Goal: Check status: Check status

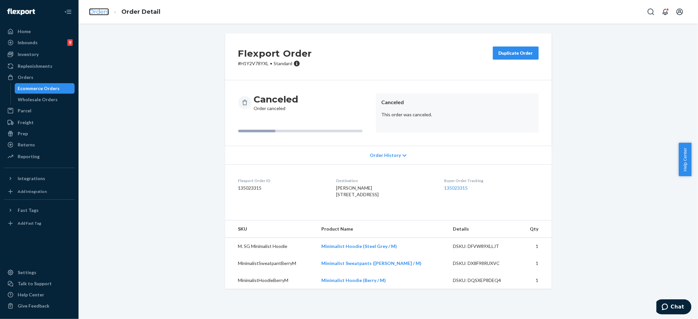
click at [104, 12] on link "Orders" at bounding box center [99, 11] width 20 height 7
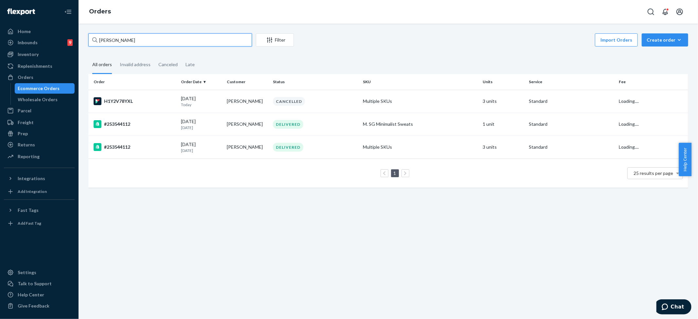
drag, startPoint x: 127, startPoint y: 41, endPoint x: 23, endPoint y: 26, distance: 105.8
click at [16, 27] on div "Home Inbounds 9 Shipping Plans Problems 9 Inventory Products Replenishments Ord…" at bounding box center [349, 159] width 698 height 319
paste input "#254344200"
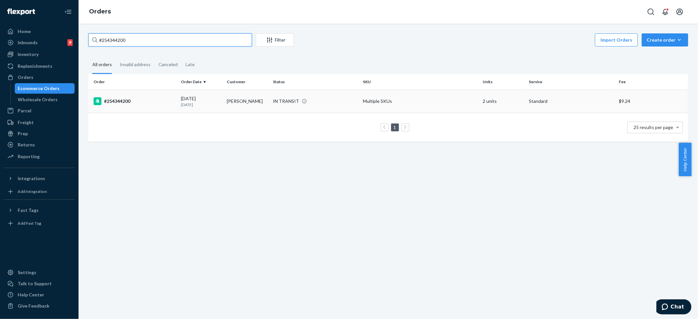
type input "#254344200"
click at [299, 98] on div "IN TRANSIT" at bounding box center [286, 101] width 26 height 7
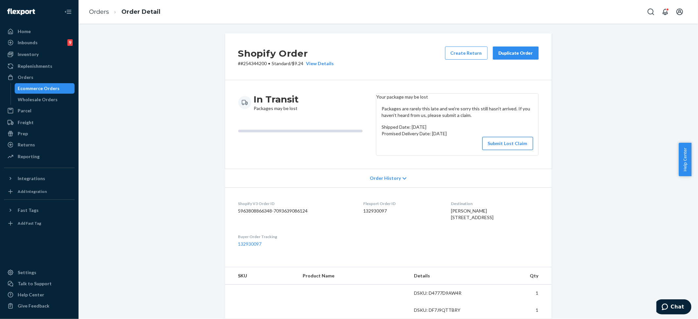
click at [515, 150] on button "Submit Lost Claim" at bounding box center [508, 143] width 51 height 13
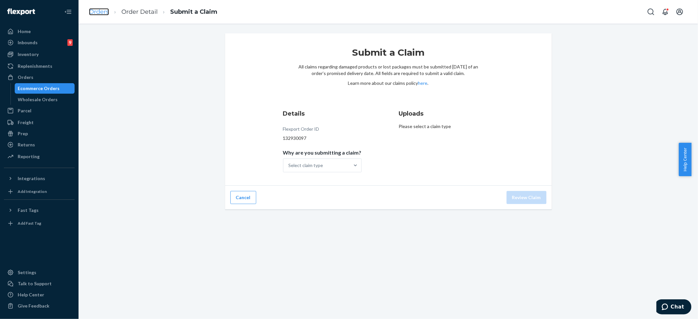
click at [99, 9] on link "Orders" at bounding box center [99, 11] width 20 height 7
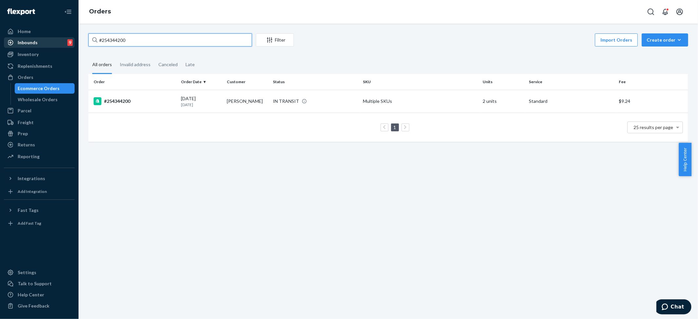
drag, startPoint x: 137, startPoint y: 43, endPoint x: 33, endPoint y: 37, distance: 104.9
click at [33, 37] on div "Home Inbounds 9 Shipping Plans Problems 9 Inventory Products Replenishments Ord…" at bounding box center [349, 159] width 698 height 319
paste input "730948"
type input "#254730948"
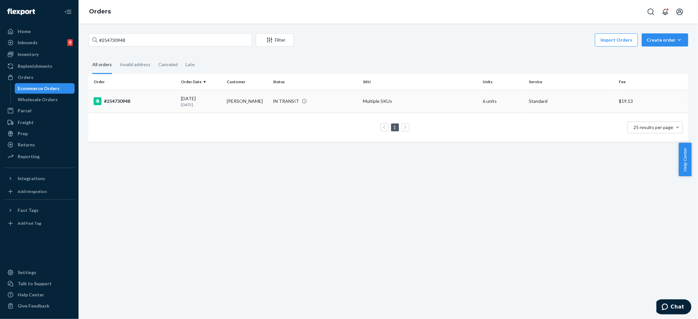
click at [374, 102] on td "Multiple SKUs" at bounding box center [420, 101] width 120 height 23
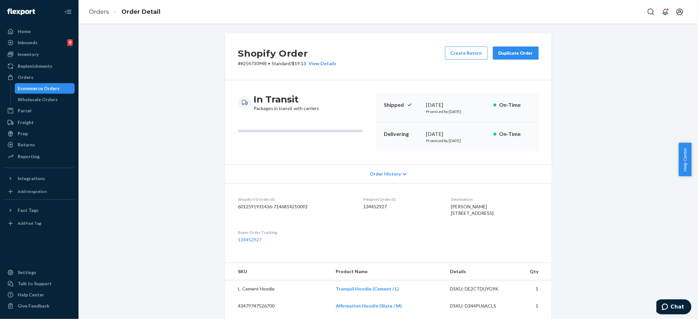
scroll to position [310, 0]
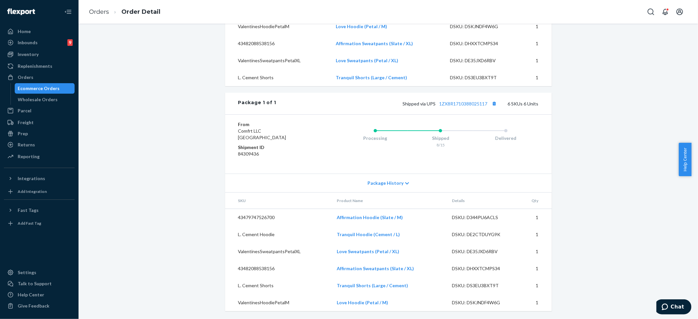
click at [396, 180] on span "Package History" at bounding box center [386, 183] width 36 height 7
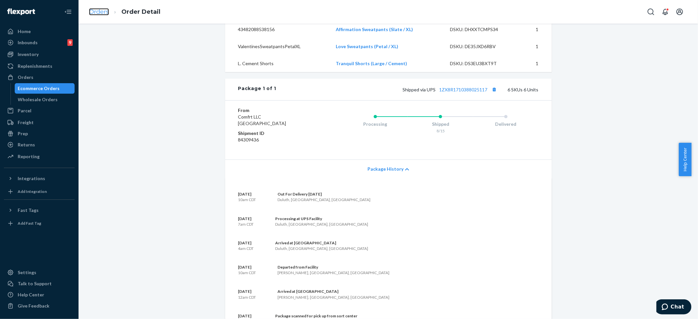
click at [105, 9] on link "Orders" at bounding box center [99, 11] width 20 height 7
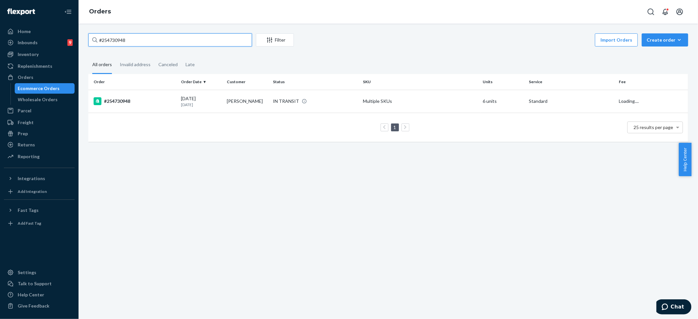
click at [130, 36] on input "#254730948" at bounding box center [170, 39] width 164 height 13
paste input "Kita Vemula"
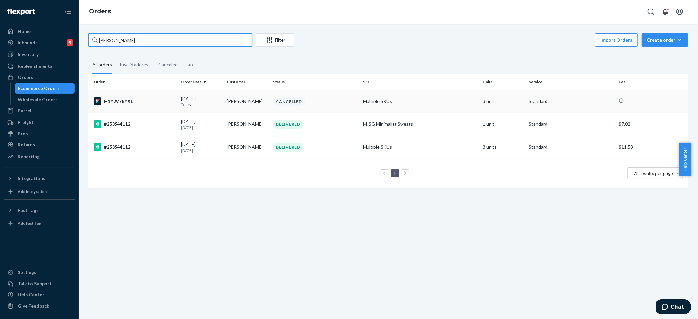
type input "Kita Vemula"
click at [391, 101] on td "Multiple SKUs" at bounding box center [420, 101] width 120 height 23
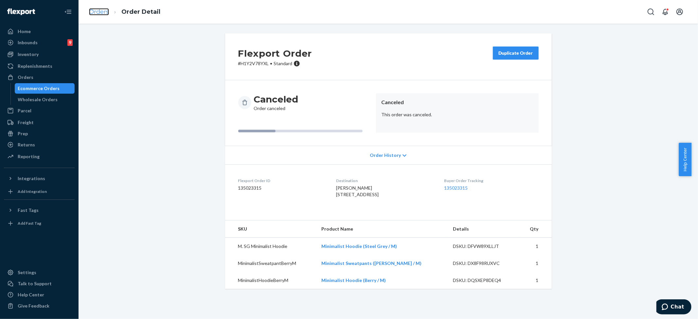
click at [104, 12] on link "Orders" at bounding box center [99, 11] width 20 height 7
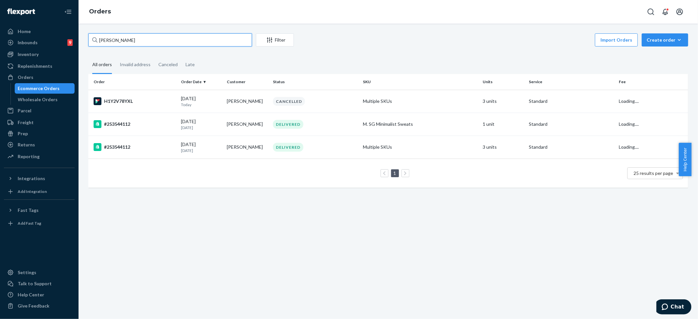
click at [59, 39] on div "Home Inbounds 9 Shipping Plans Problems 9 Inventory Products Replenishments Ord…" at bounding box center [349, 159] width 698 height 319
paste input "Jacqueline Filizetti"
type input "Jacqueline Filizetti"
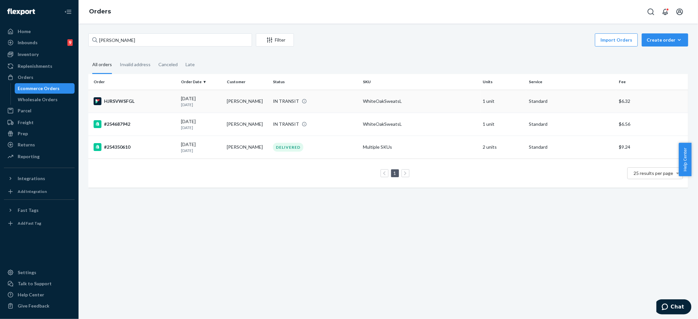
click at [281, 101] on div "IN TRANSIT" at bounding box center [286, 101] width 26 height 7
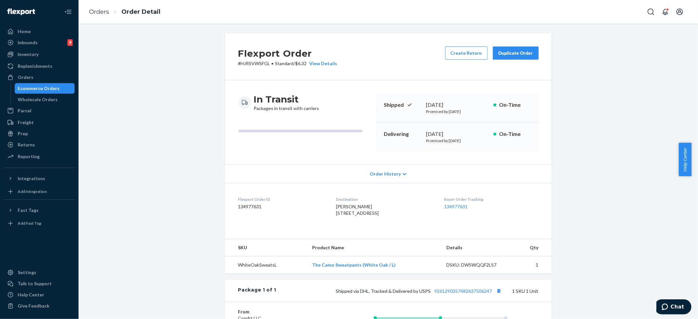
scroll to position [116, 0]
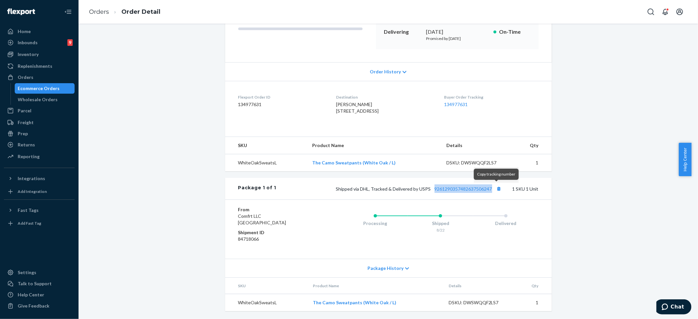
drag, startPoint x: 430, startPoint y: 189, endPoint x: 544, endPoint y: 12, distance: 210.5
click at [492, 190] on span "Shipped via DHL, Tracked & Delivered by USPS 9261290357482637506247" at bounding box center [419, 189] width 167 height 6
copy link "9261290357482637506247"
click at [97, 8] on link "Orders" at bounding box center [99, 11] width 20 height 7
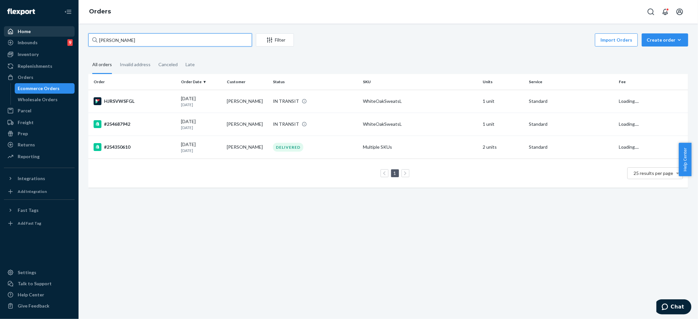
drag, startPoint x: 143, startPoint y: 41, endPoint x: 52, endPoint y: 33, distance: 91.0
click at [48, 33] on div "Home Inbounds 9 Shipping Plans Problems 9 Inventory Products Replenishments Ord…" at bounding box center [349, 159] width 698 height 319
paste input "#254524376"
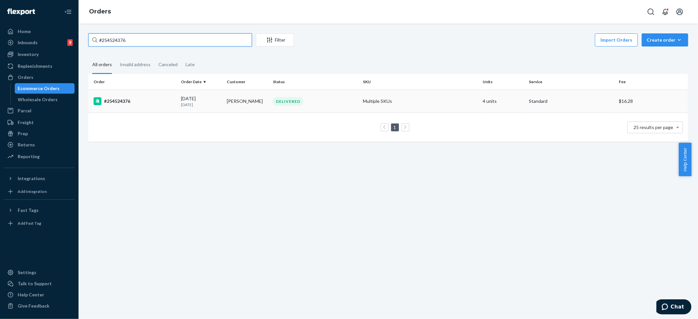
type input "#254524376"
click at [290, 97] on div "DELIVERED" at bounding box center [288, 101] width 30 height 9
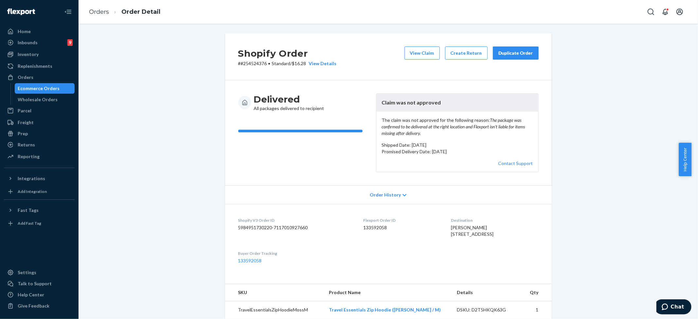
click at [509, 54] on div "Duplicate Order" at bounding box center [516, 53] width 35 height 7
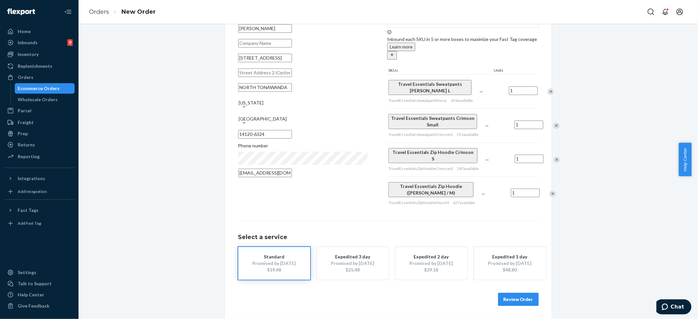
scroll to position [62, 0]
click at [516, 301] on button "Review Order" at bounding box center [518, 299] width 41 height 13
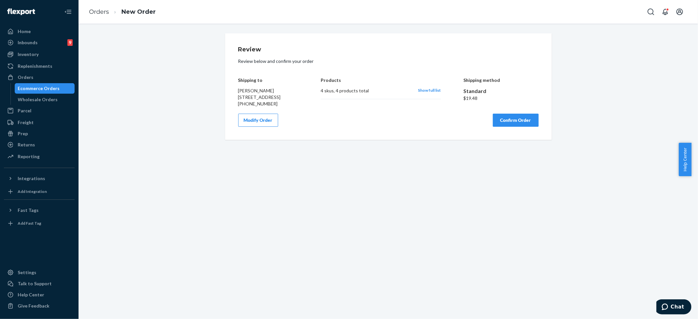
scroll to position [0, 0]
click at [516, 127] on button "Confirm Order" at bounding box center [516, 120] width 46 height 13
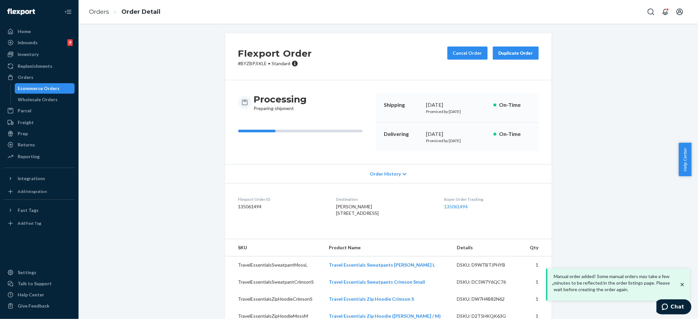
scroll to position [27, 0]
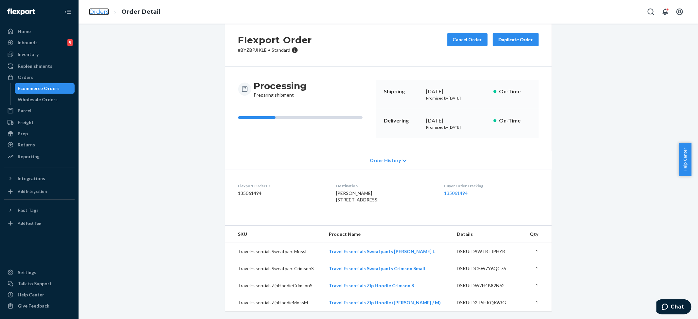
click at [99, 13] on link "Orders" at bounding box center [99, 11] width 20 height 7
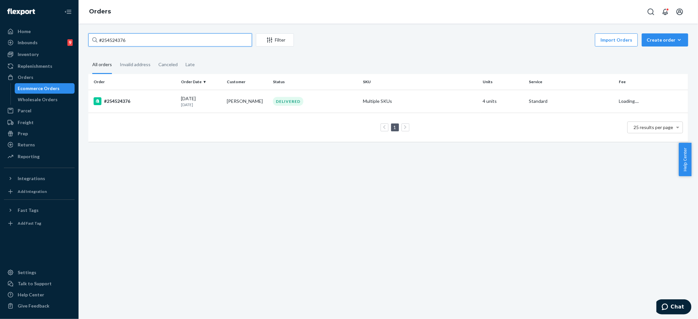
click at [32, 23] on div "Home Inbounds 9 Shipping Plans Problems 9 Inventory Products Replenishments Ord…" at bounding box center [349, 159] width 698 height 319
paste input "Chelsey Zeltinger"
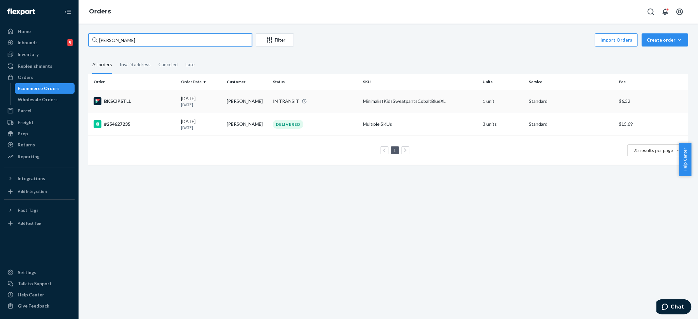
type input "Chelsey Zeltinger"
click at [371, 99] on div "MinimalistKidsSweatpantsCobaltBlueXL" at bounding box center [420, 101] width 115 height 7
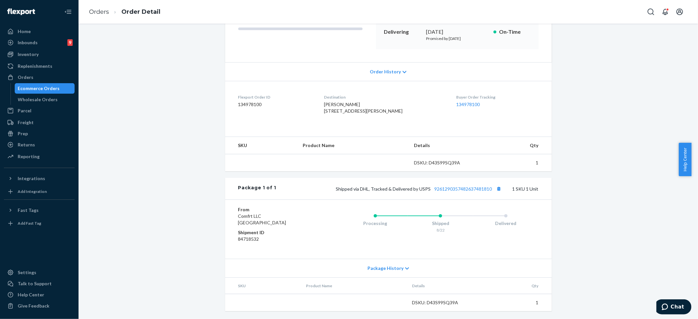
scroll to position [116, 0]
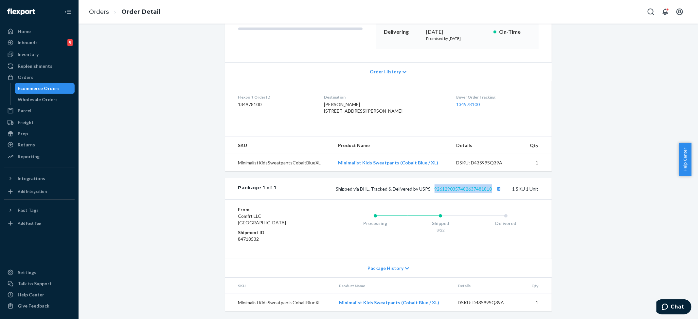
drag, startPoint x: 430, startPoint y: 189, endPoint x: 488, endPoint y: 190, distance: 58.3
click at [488, 190] on span "Shipped via DHL, Tracked & Delivered by USPS 9261290357482637481810" at bounding box center [419, 189] width 167 height 6
copy link "9261290357482637481810"
click at [98, 12] on link "Orders" at bounding box center [99, 11] width 20 height 7
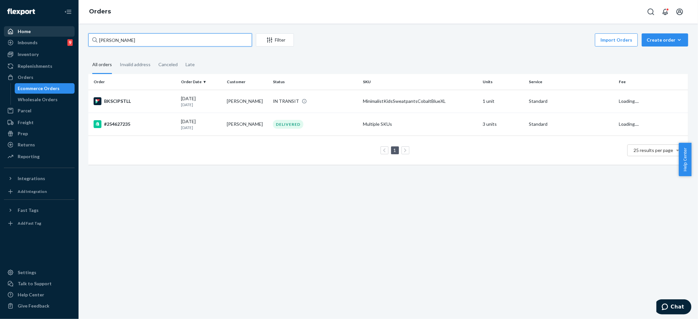
drag, startPoint x: 143, startPoint y: 40, endPoint x: 55, endPoint y: 36, distance: 87.8
click at [55, 36] on div "Home Inbounds 9 Shipping Plans Problems 9 Inventory Products Replenishments Ord…" at bounding box center [349, 159] width 698 height 319
paste input "Neona Russ"
type input "Neona Russ"
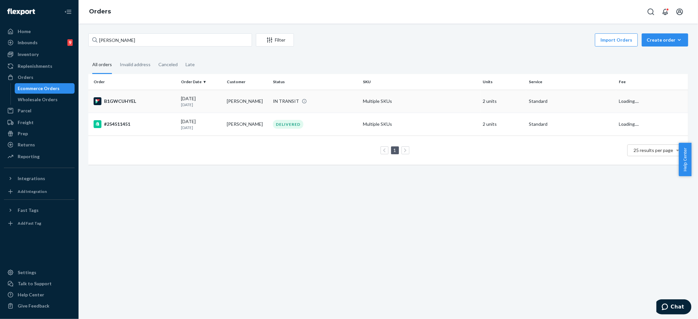
click at [278, 101] on div "IN TRANSIT" at bounding box center [286, 101] width 26 height 7
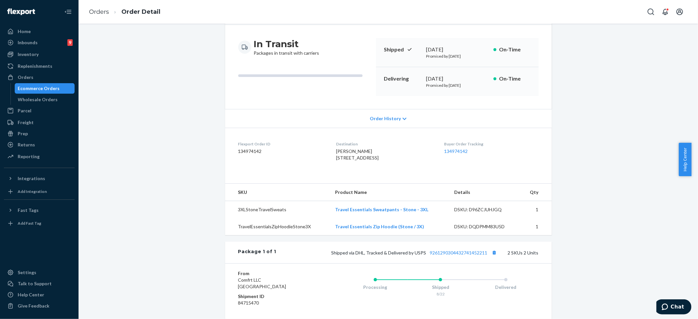
scroll to position [150, 0]
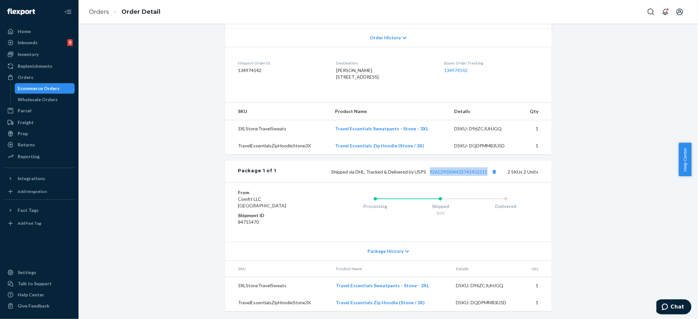
drag, startPoint x: 426, startPoint y: 173, endPoint x: 486, endPoint y: 174, distance: 59.9
click at [486, 174] on span "Shipped via DHL, Tracked & Delivered by USPS 9261290304432741452211" at bounding box center [415, 172] width 167 height 6
copy link "9261290304432741452211"
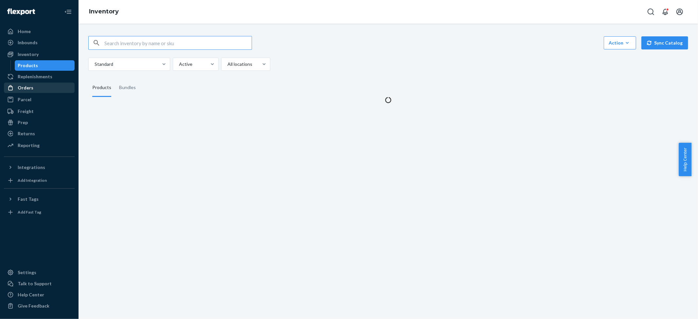
click at [31, 85] on div "Orders" at bounding box center [26, 87] width 16 height 7
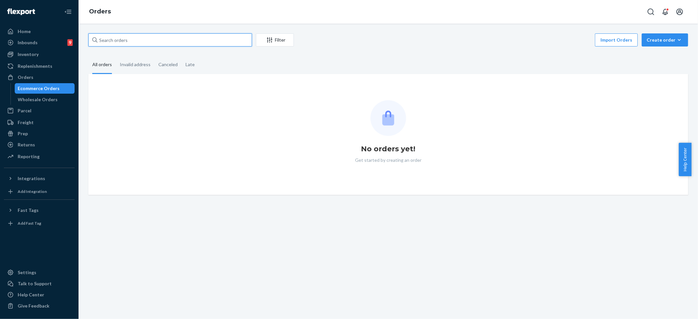
click at [128, 41] on input "text" at bounding box center [170, 39] width 164 height 13
paste input "[PERSON_NAME]"
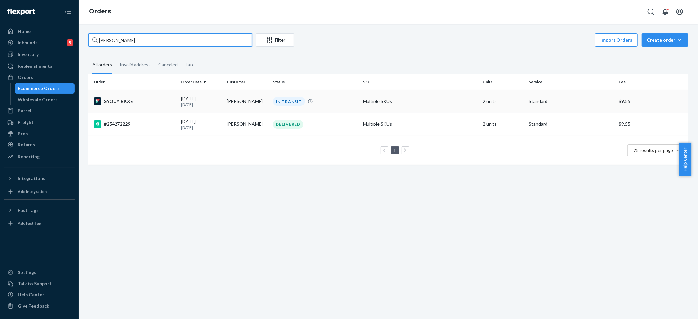
type input "[PERSON_NAME]"
click at [272, 97] on div "IN TRANSIT" at bounding box center [315, 101] width 87 height 9
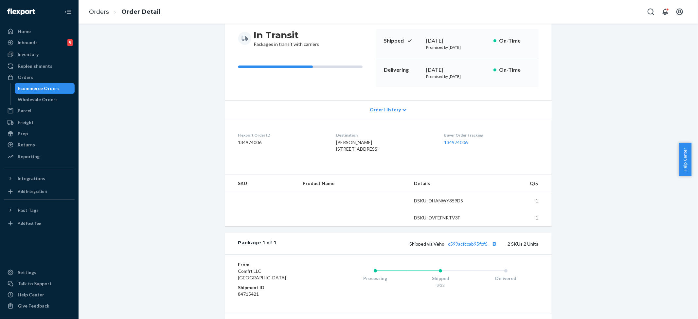
scroll to position [150, 0]
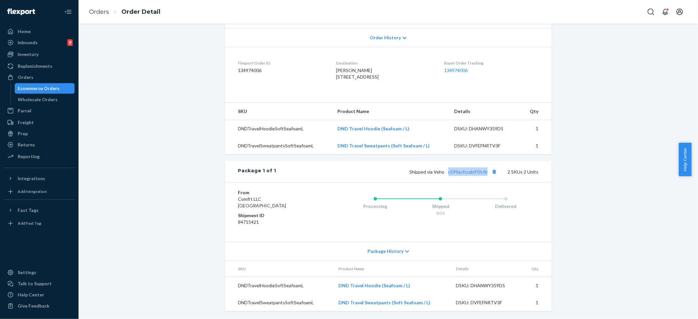
drag, startPoint x: 449, startPoint y: 173, endPoint x: 486, endPoint y: 173, distance: 37.0
click at [486, 173] on span "Shipped via Veho c599acfccab95fcf6" at bounding box center [454, 172] width 89 height 6
copy link "c599acfccab95fcf6"
click at [98, 11] on link "Orders" at bounding box center [99, 11] width 20 height 7
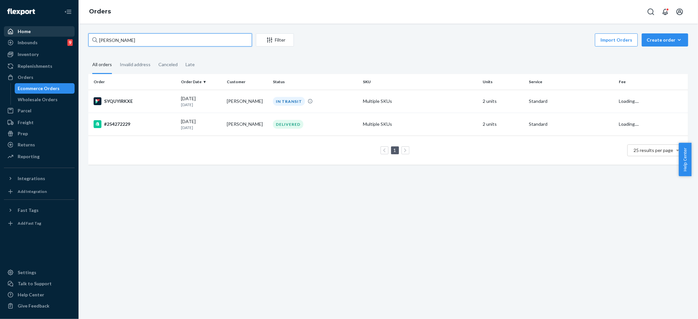
drag, startPoint x: 126, startPoint y: 40, endPoint x: 35, endPoint y: 32, distance: 91.0
click at [35, 33] on div "Home Inbounds 9 Shipping Plans Problems 9 Inventory Products Replenishments Ord…" at bounding box center [349, 159] width 698 height 319
paste input "#254637914"
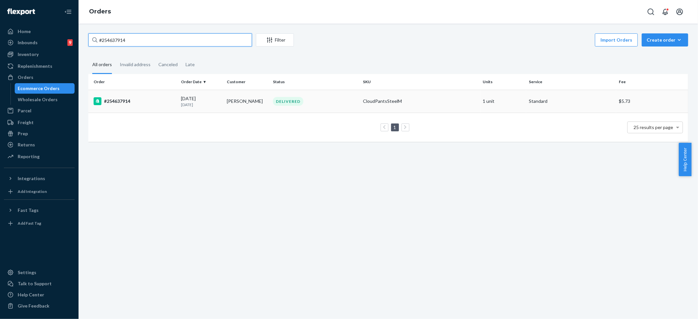
type input "#254637914"
click at [399, 97] on td "CloudPantsSteelM" at bounding box center [420, 101] width 120 height 23
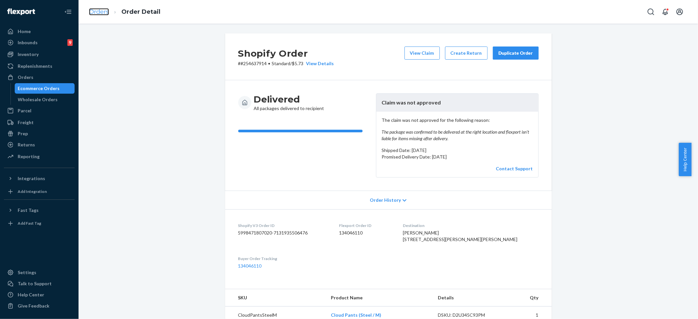
click at [96, 11] on link "Orders" at bounding box center [99, 11] width 20 height 7
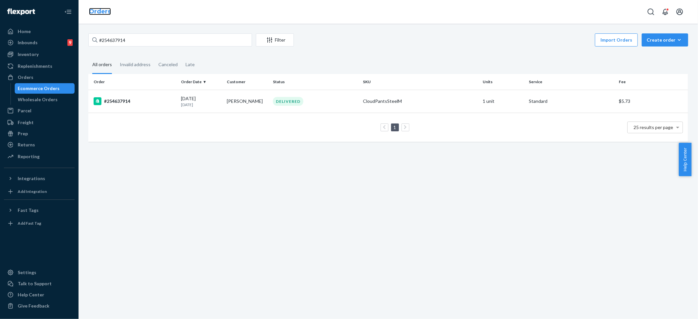
click at [96, 10] on link "Orders" at bounding box center [100, 11] width 22 height 7
drag, startPoint x: 137, startPoint y: 40, endPoint x: 3, endPoint y: 20, distance: 135.3
click at [3, 20] on div "Home Inbounds 9 Shipping Plans Problems 9 Inventory Products Replenishments Ord…" at bounding box center [349, 159] width 698 height 319
paste input "[PERSON_NAME]"
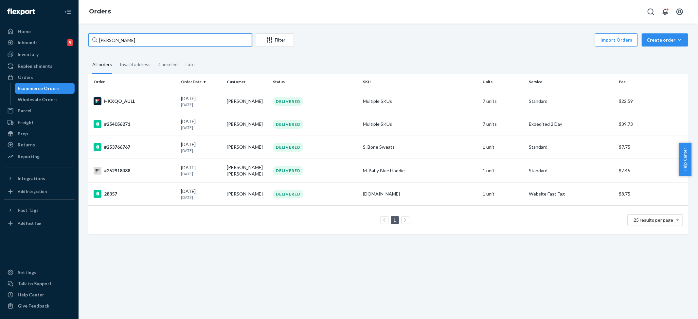
type input "[PERSON_NAME]"
click at [246, 101] on td "[PERSON_NAME]" at bounding box center [247, 101] width 46 height 23
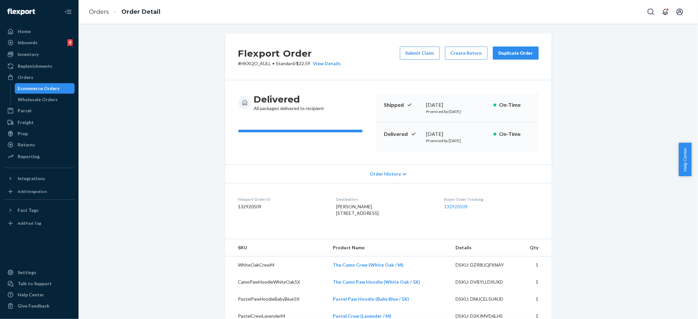
click at [389, 174] on span "Order History" at bounding box center [385, 174] width 31 height 7
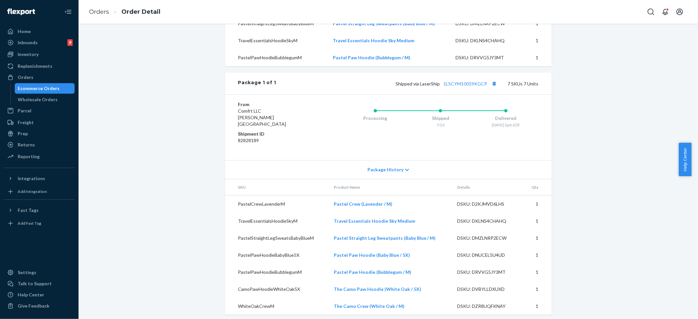
scroll to position [534, 0]
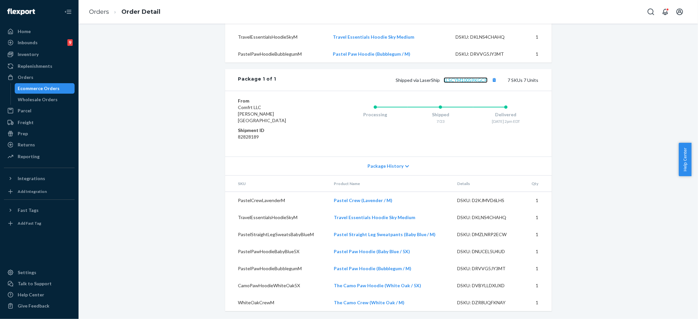
click at [460, 83] on link "1LSCYM10059KGCP" at bounding box center [466, 80] width 44 height 6
drag, startPoint x: 485, startPoint y: 86, endPoint x: 441, endPoint y: 89, distance: 44.0
click at [441, 84] on div "Shipped via LaserShip 1LSCYM10059KGCP 7 SKUs 7 Units" at bounding box center [407, 80] width 262 height 9
copy link "1LSCYM10059KGCP"
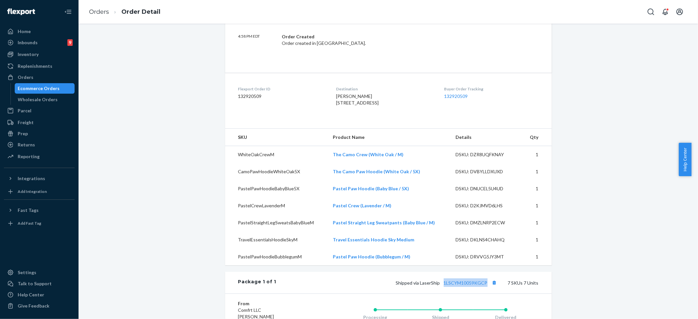
scroll to position [316, 0]
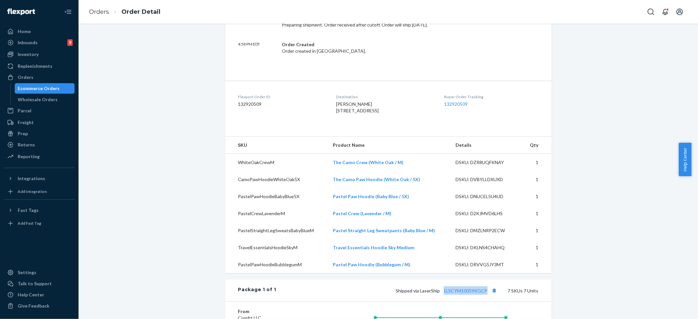
drag, startPoint x: 336, startPoint y: 111, endPoint x: 373, endPoint y: 117, distance: 37.4
click at [373, 117] on dl "Flexport Order ID 132920509 Destination [PERSON_NAME] [STREET_ADDRESS] US Buyer…" at bounding box center [388, 105] width 327 height 49
copy span "[STREET_ADDRESS]"
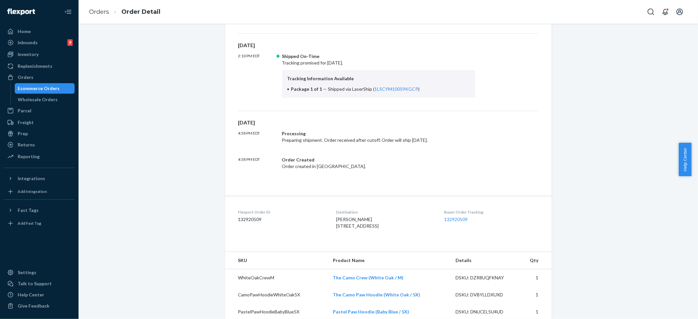
scroll to position [0, 0]
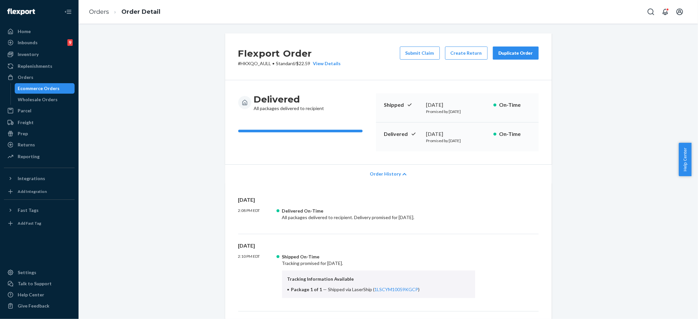
click at [108, 16] on li "Orders" at bounding box center [99, 12] width 20 height 9
click at [106, 13] on link "Orders" at bounding box center [99, 11] width 20 height 7
